Goal: Information Seeking & Learning: Learn about a topic

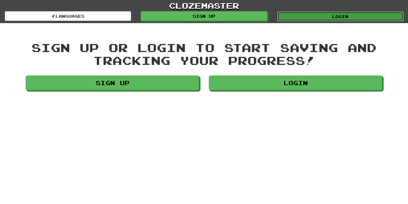
click at [336, 14] on link "Login" at bounding box center [340, 17] width 126 height 10
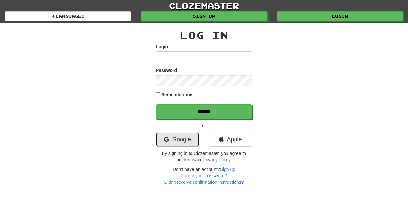
click at [164, 135] on link "Google" at bounding box center [177, 139] width 43 height 15
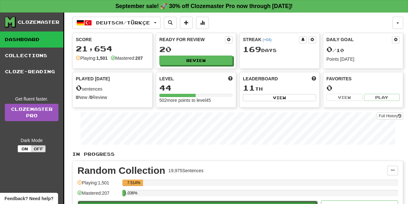
click at [211, 201] on button "Play" at bounding box center [198, 206] width 240 height 11
select select "**"
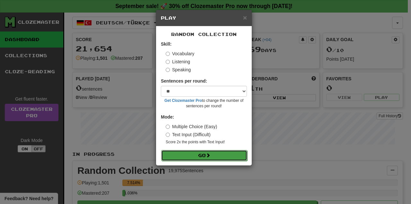
click at [205, 157] on button "Go" at bounding box center [204, 155] width 86 height 11
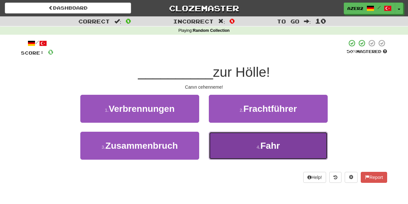
click at [264, 150] on button "4 . Fahr" at bounding box center [268, 146] width 119 height 28
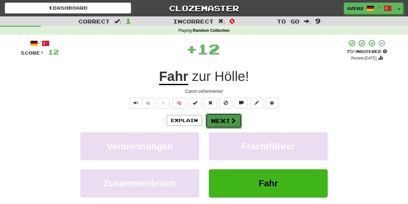
click at [234, 121] on span at bounding box center [233, 121] width 6 height 6
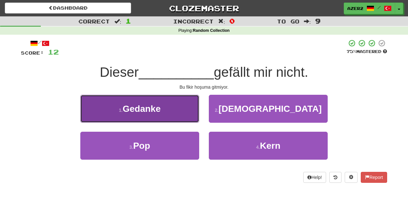
click at [146, 109] on span "Gedanke" at bounding box center [142, 109] width 38 height 10
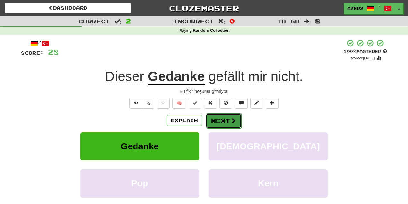
click at [228, 120] on button "Next" at bounding box center [224, 120] width 36 height 15
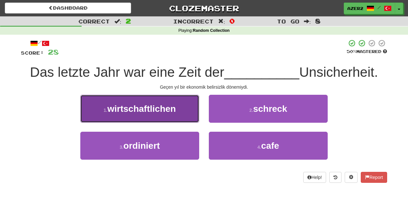
click at [148, 112] on span "wirtschaftlichen" at bounding box center [141, 109] width 68 height 10
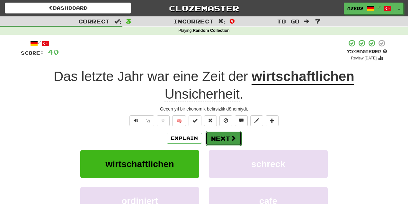
click at [224, 135] on button "Next" at bounding box center [224, 138] width 36 height 15
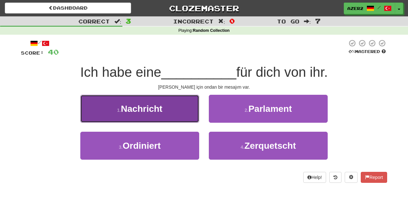
click at [171, 110] on button "1 . Nachricht" at bounding box center [139, 109] width 119 height 28
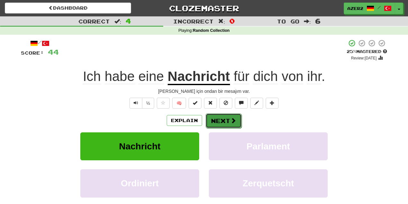
click at [226, 120] on button "Next" at bounding box center [224, 120] width 36 height 15
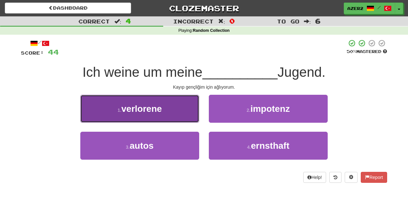
click at [140, 119] on button "1 . verlorene" at bounding box center [139, 109] width 119 height 28
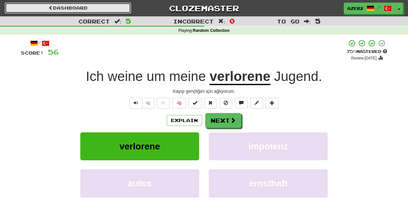
click at [80, 10] on link "Dashboard" at bounding box center [68, 8] width 126 height 11
